Goal: Task Accomplishment & Management: Complete application form

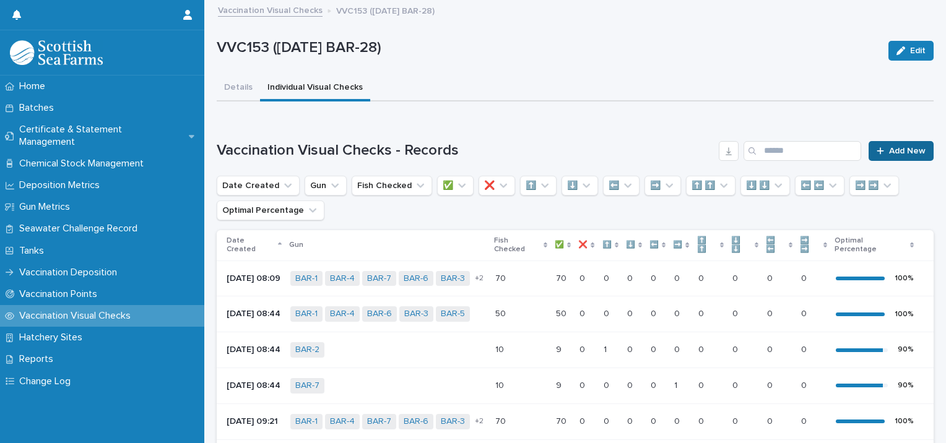
click at [889, 149] on span "Add New" at bounding box center [907, 151] width 37 height 9
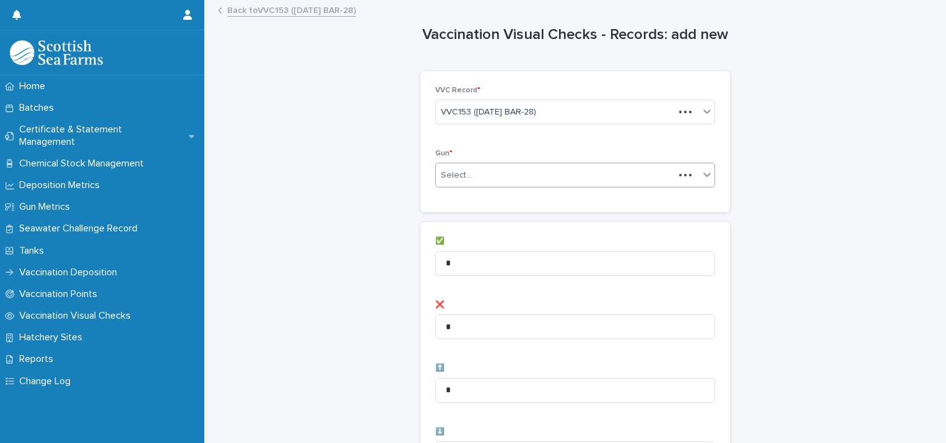
click at [515, 166] on div "Select..." at bounding box center [555, 175] width 238 height 20
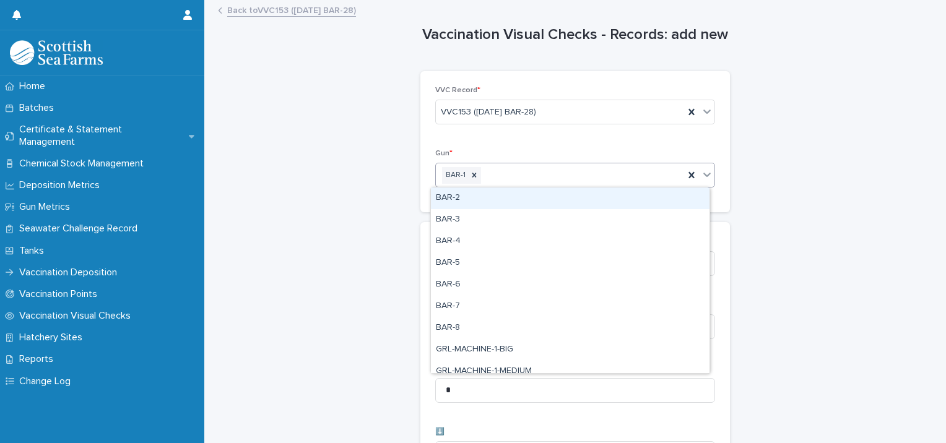
click at [521, 183] on div "BAR-1" at bounding box center [560, 176] width 248 height 22
drag, startPoint x: 515, startPoint y: 201, endPoint x: 533, endPoint y: 201, distance: 17.3
click at [515, 201] on div "BAR-2" at bounding box center [570, 199] width 279 height 22
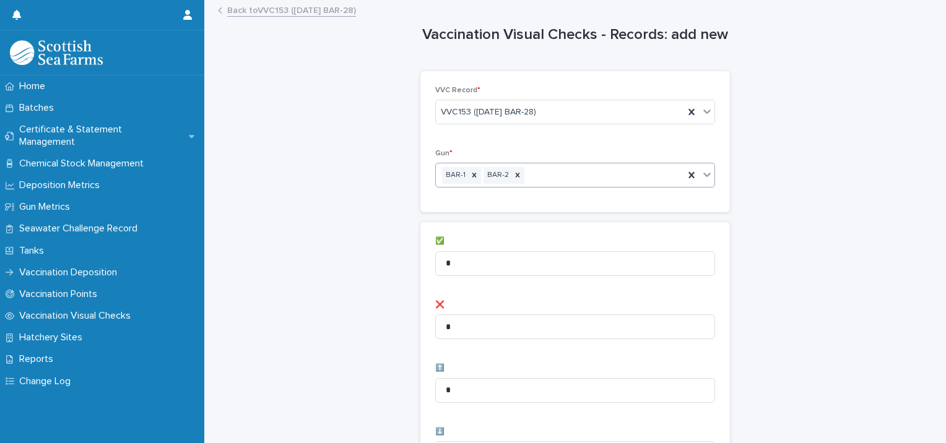
click at [597, 177] on div "BAR-1 BAR-2" at bounding box center [560, 176] width 248 height 22
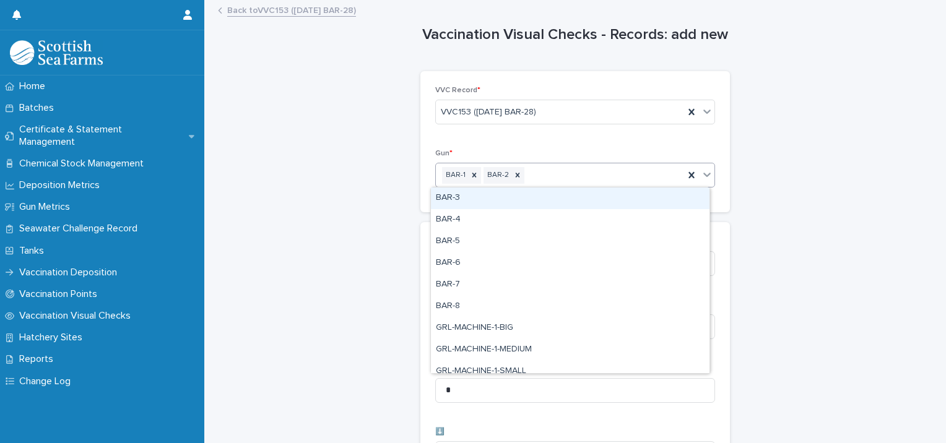
click at [564, 196] on div "BAR-3" at bounding box center [570, 199] width 279 height 22
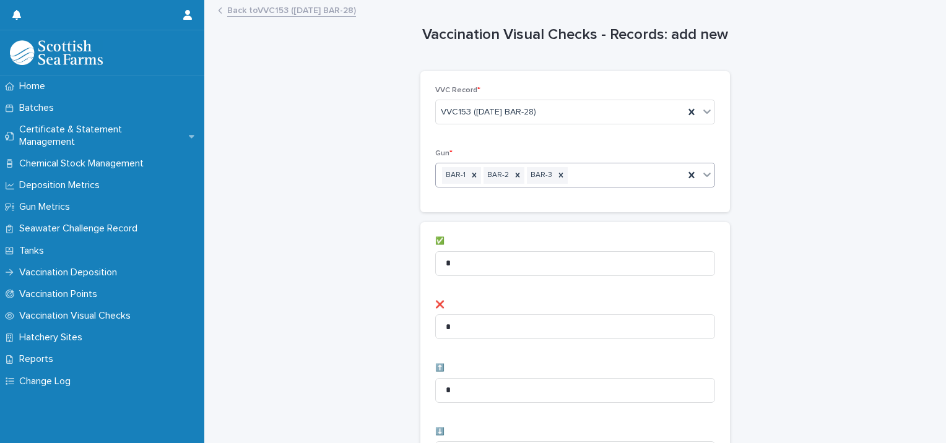
click at [607, 177] on div "BAR-1 BAR-2 BAR-3" at bounding box center [560, 176] width 248 height 22
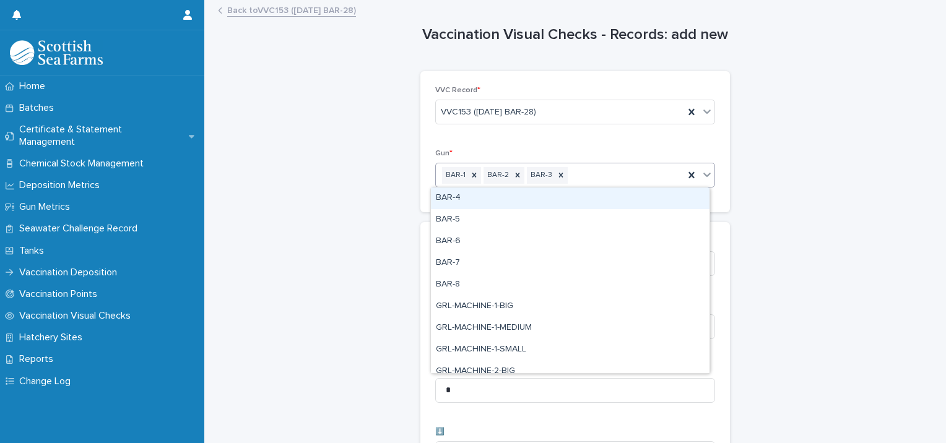
click at [583, 201] on div "BAR-4" at bounding box center [570, 199] width 279 height 22
click at [619, 176] on div "BAR-1 BAR-2 BAR-3 BAR-4" at bounding box center [560, 176] width 248 height 22
click at [655, 179] on div "BAR-1 BAR-2 BAR-3 BAR-4 BAR-5" at bounding box center [560, 176] width 248 height 22
click at [630, 196] on div "BAR-6" at bounding box center [570, 199] width 279 height 22
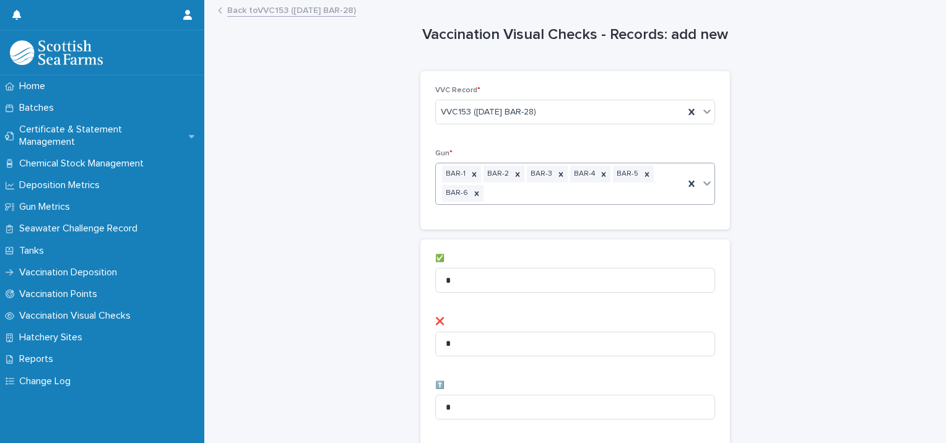
click at [620, 194] on div "BAR-1 BAR-2 BAR-3 BAR-4 BAR-5 BAR-6" at bounding box center [560, 183] width 248 height 41
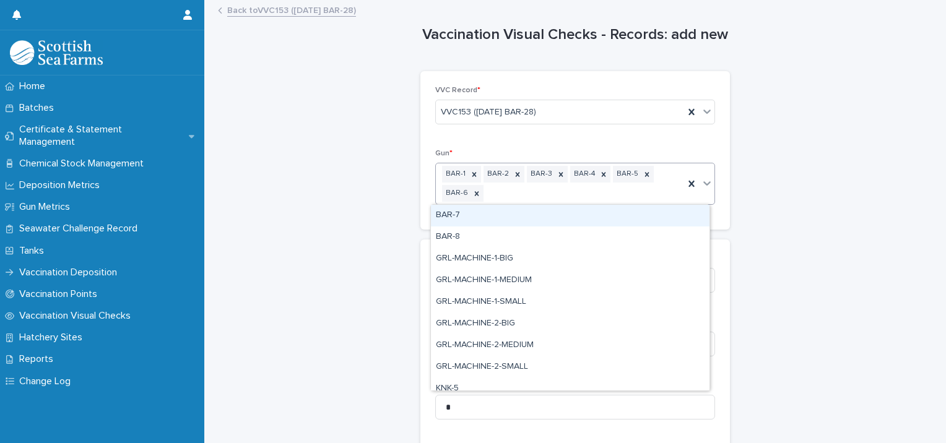
click at [585, 222] on div "BAR-7" at bounding box center [570, 216] width 279 height 22
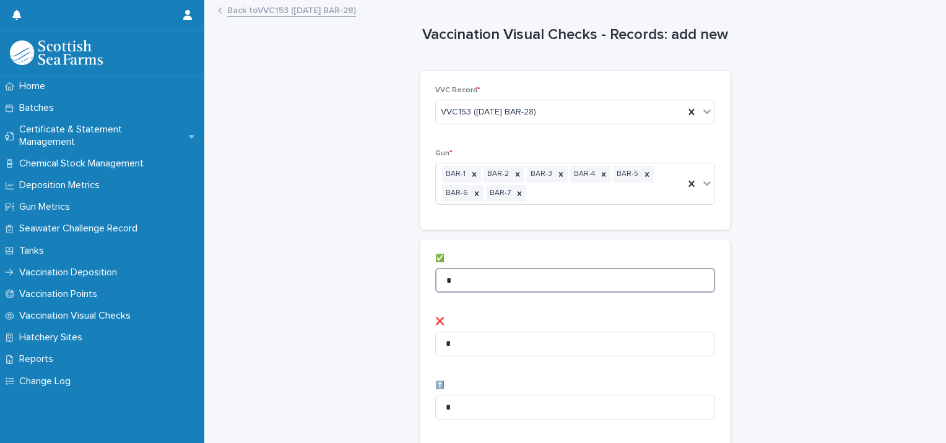
drag, startPoint x: 434, startPoint y: 279, endPoint x: 399, endPoint y: 277, distance: 35.3
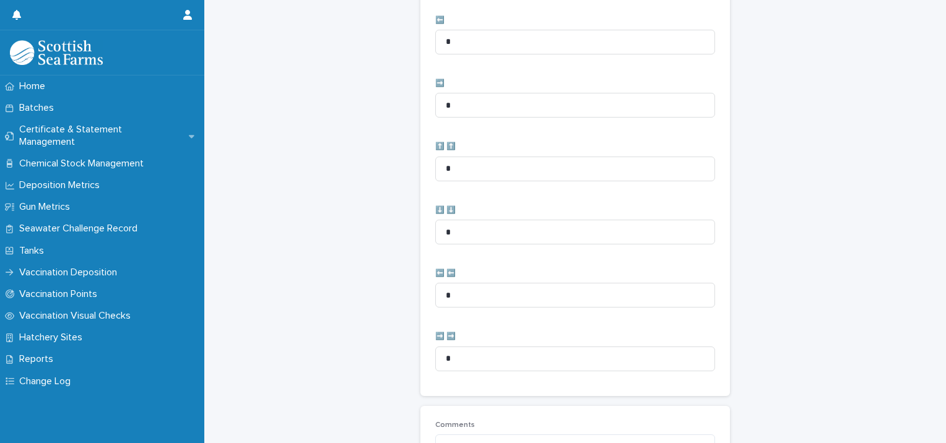
scroll to position [635, 0]
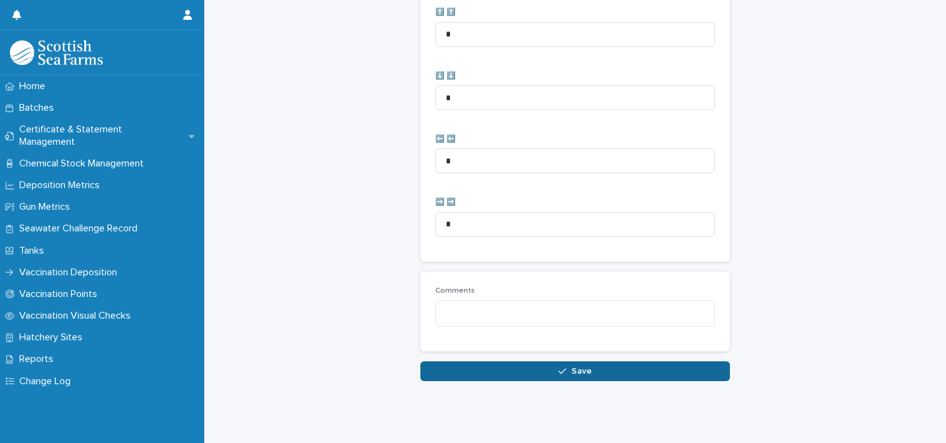
type input "**"
click at [547, 364] on button "Save" at bounding box center [575, 372] width 310 height 20
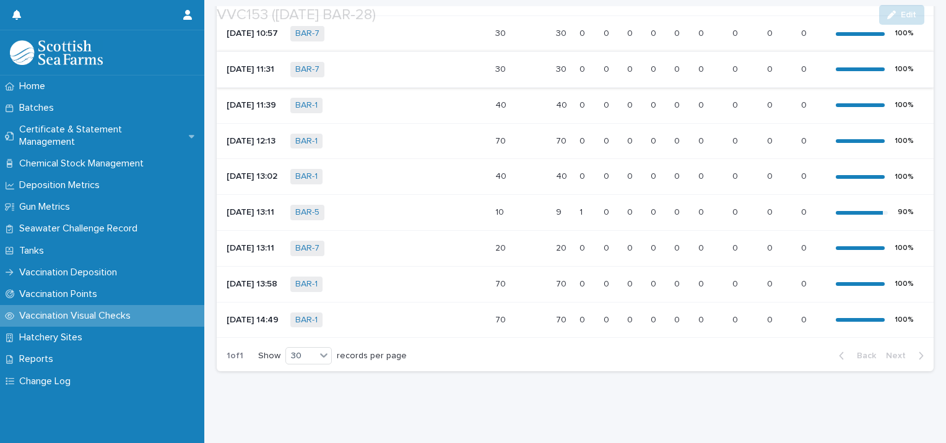
scroll to position [41, 0]
